Goal: Information Seeking & Learning: Learn about a topic

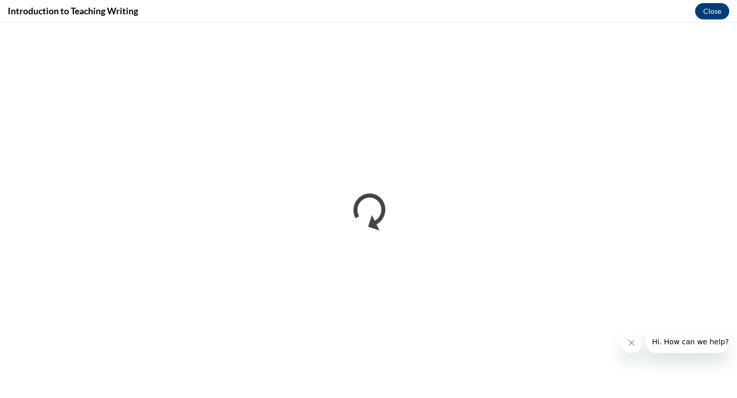
click at [634, 343] on icon "Close message from company" at bounding box center [632, 343] width 8 height 8
